Goal: Task Accomplishment & Management: Use online tool/utility

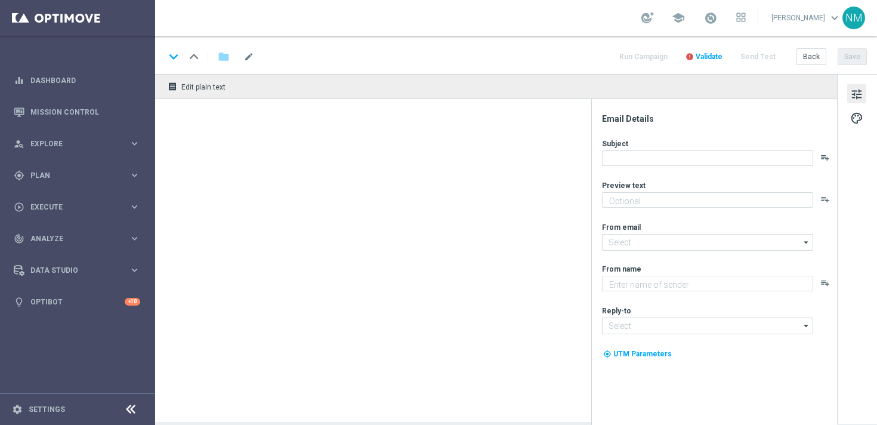
type textarea "This one is on us!"
type textarea "Lottoland"
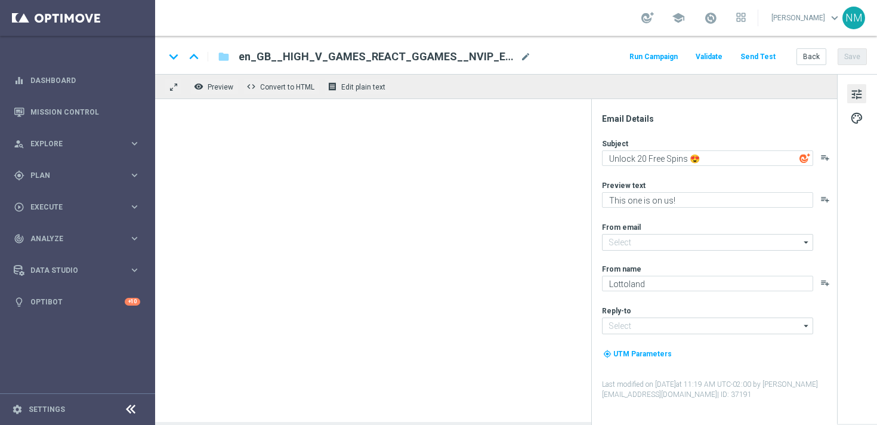
type input "[EMAIL_ADDRESS][DOMAIN_NAME]"
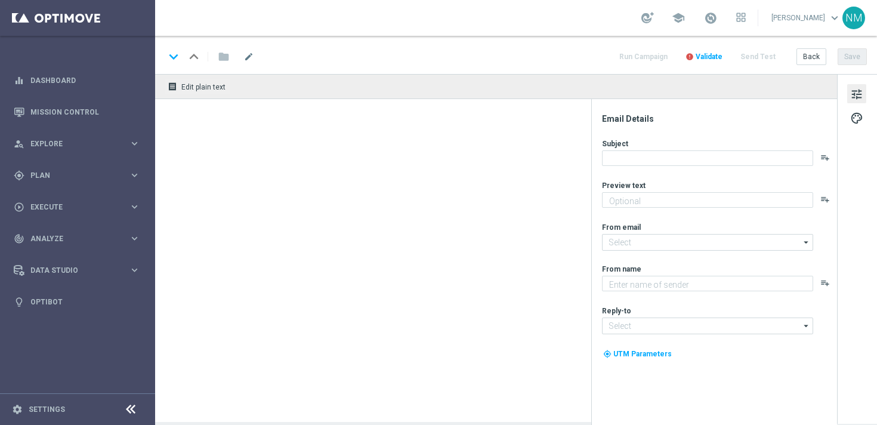
type textarea "Log in to unlock 🔓"
type input "[EMAIL_ADDRESS][DOMAIN_NAME]"
type textarea "Lottoland"
type input "[EMAIL_ADDRESS][DOMAIN_NAME]"
type textarea "Log in to unlock!"
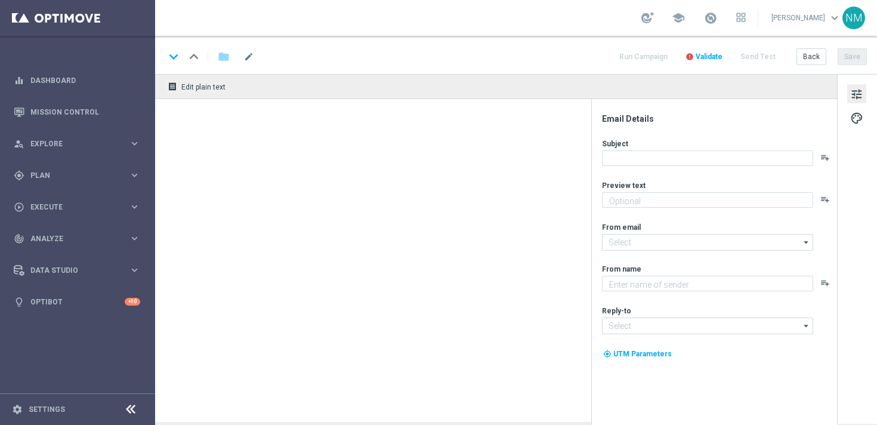
type input "[EMAIL_ADDRESS][DOMAIN_NAME]"
type textarea "Lottoland"
type input "[EMAIL_ADDRESS][DOMAIN_NAME]"
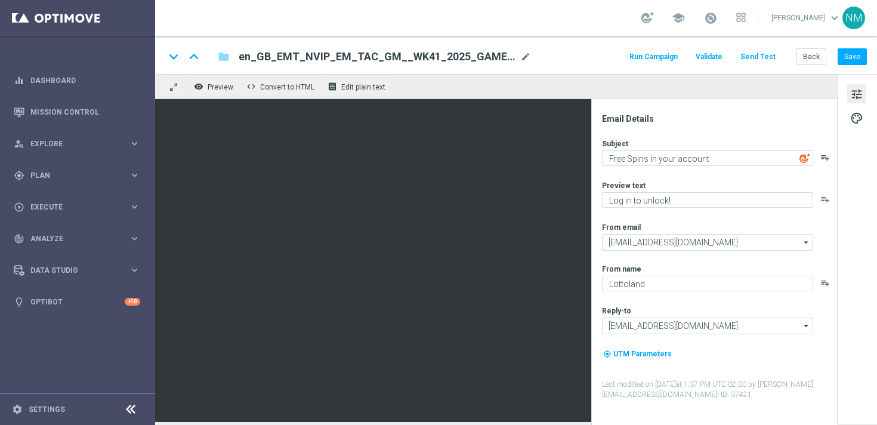
click at [303, 51] on span "en_GB_EMT_NVIP_EM_TAC_GM__WK41_2025_GAMESREACT_MASKED_TREASURES" at bounding box center [377, 57] width 277 height 14
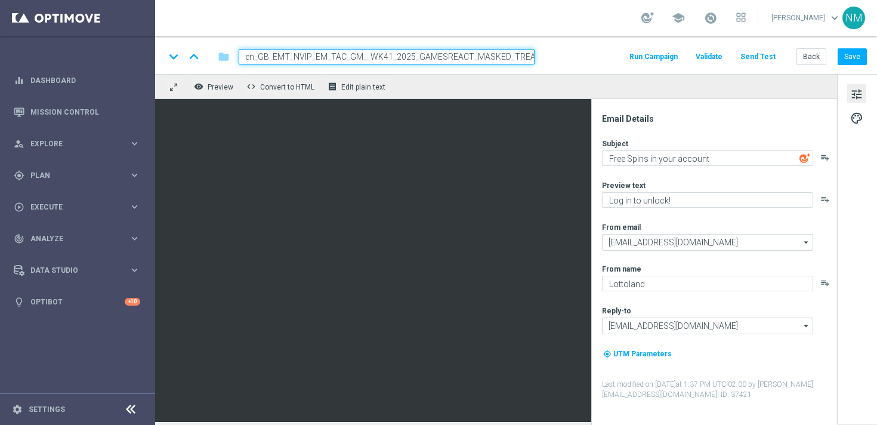
scroll to position [0, 22]
click at [301, 51] on input "en_GB_EMT_NVIP_EM_TAC_GM__WK41_2025_GAMESREACT_MASKED_TREASURES" at bounding box center [387, 57] width 296 height 16
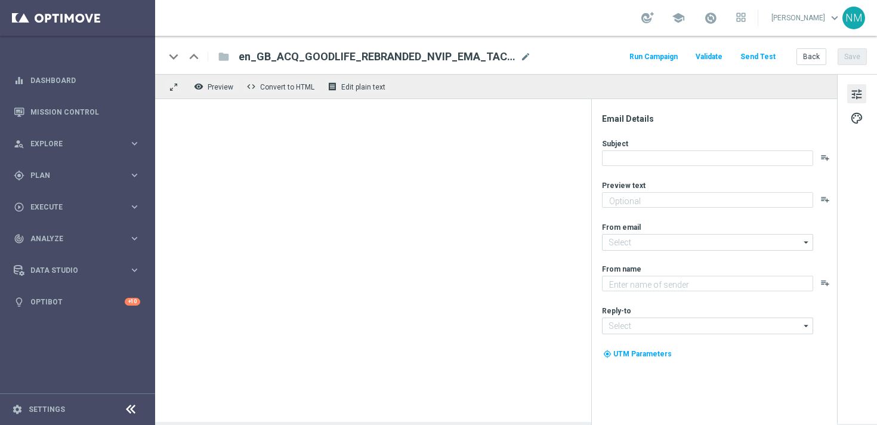
type textarea "Secure your extra entries and get even closer to the major prize"
type input "[EMAIL_ADDRESS][DOMAIN_NAME]"
type textarea "Lottoland"
type input "[EMAIL_ADDRESS][DOMAIN_NAME]"
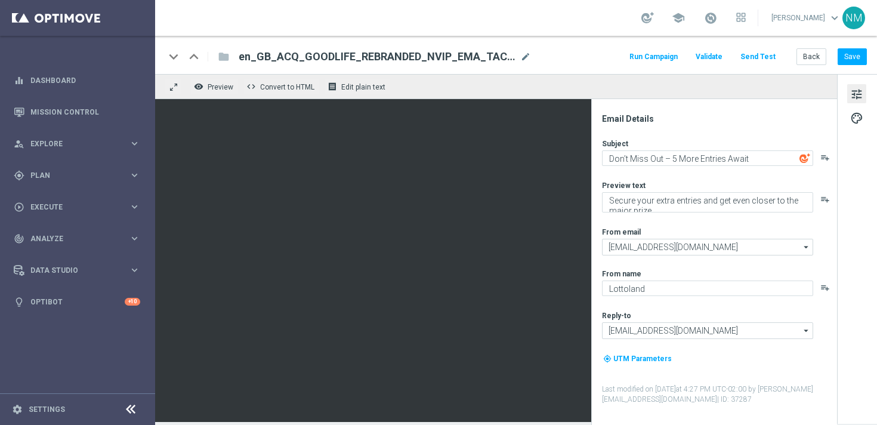
click at [361, 60] on span "en_GB_ACQ_GOODLIFE_REBRANDED_NVIP_EMA_TAC_GM_50FS_5ENTR" at bounding box center [377, 57] width 277 height 14
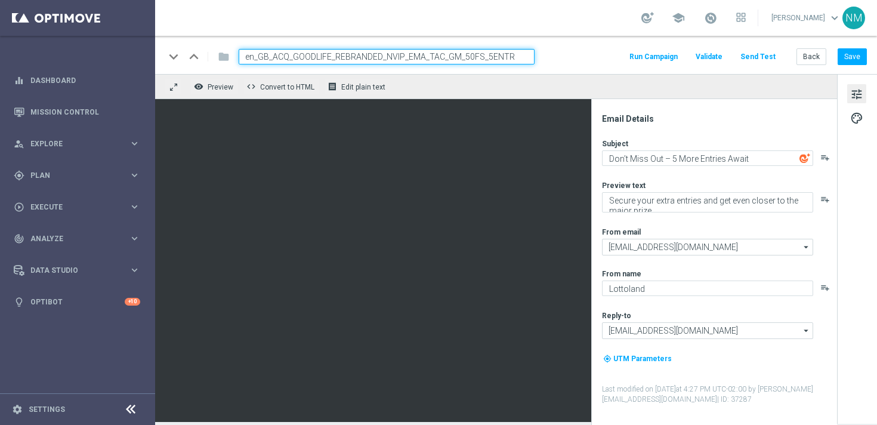
click at [356, 59] on input "en_GB_ACQ_GOODLIFE_REBRANDED_NVIP_EMA_TAC_GM_50FS_5ENTR" at bounding box center [387, 57] width 296 height 16
